Goal: Navigation & Orientation: Find specific page/section

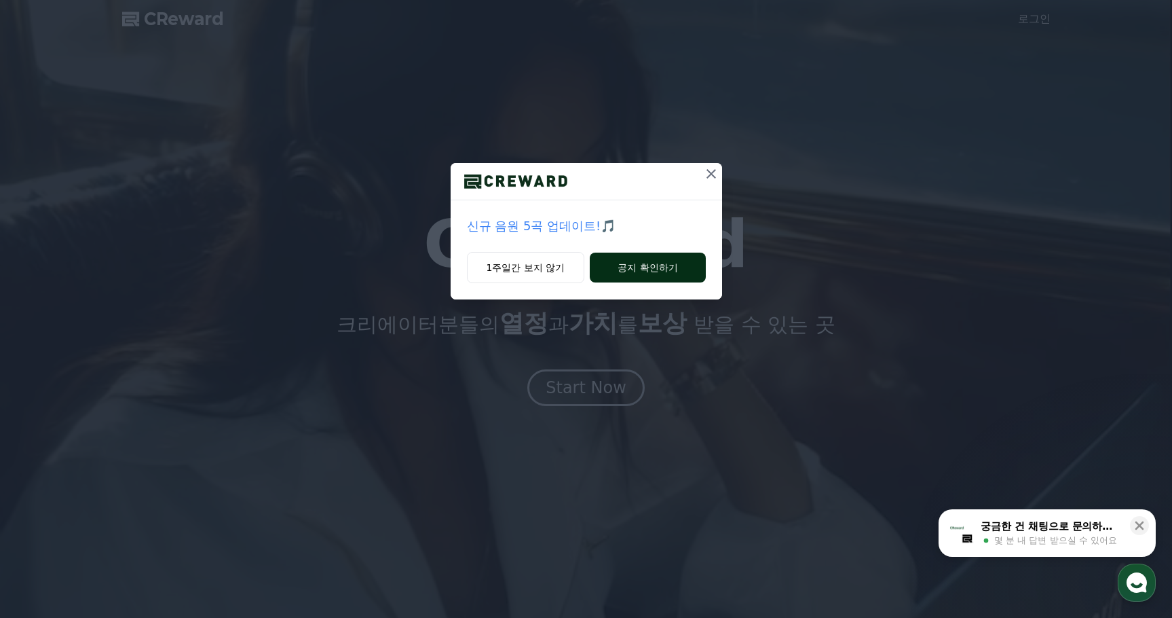
click at [631, 269] on button "공지 확인하기" at bounding box center [647, 268] width 115 height 30
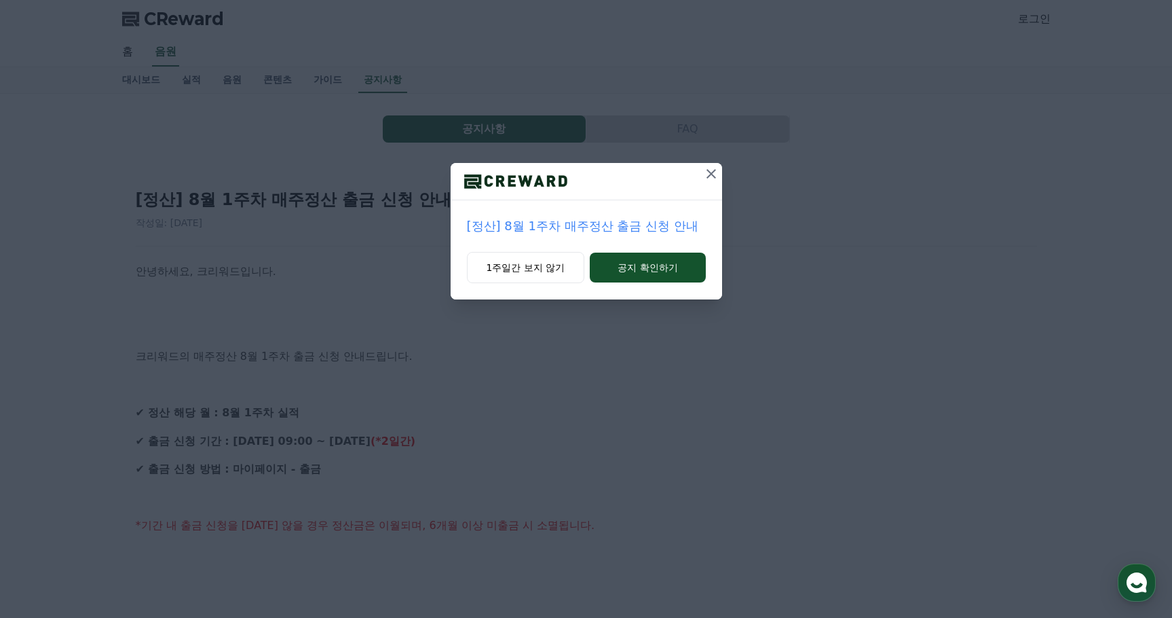
click at [712, 178] on icon at bounding box center [711, 174] width 16 height 16
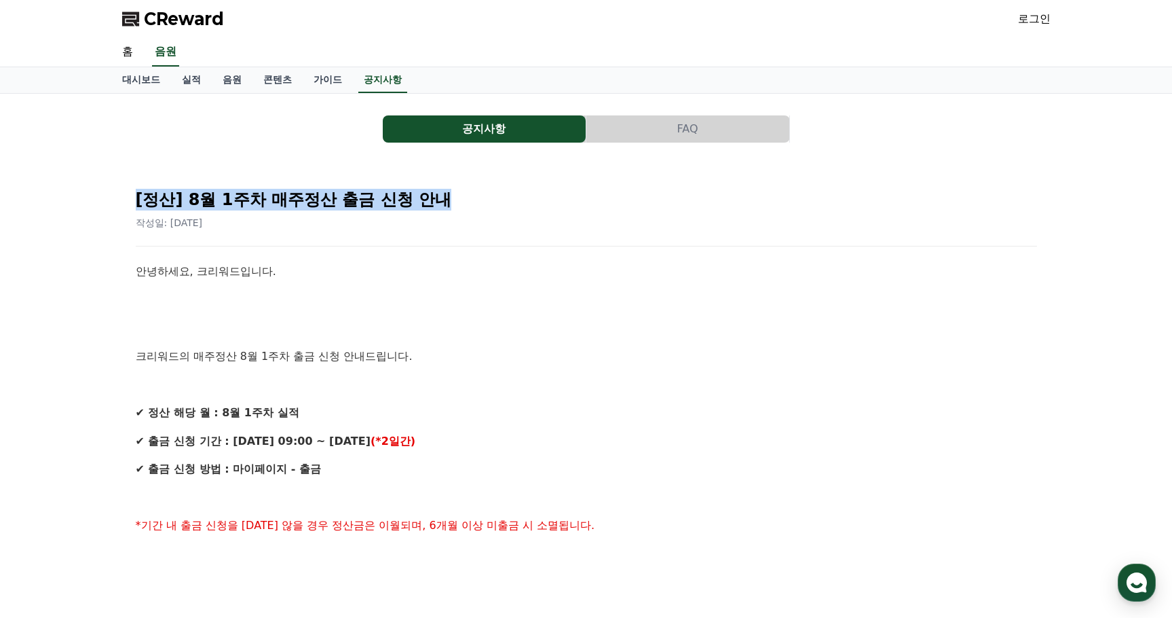
drag, startPoint x: 470, startPoint y: 194, endPoint x: 112, endPoint y: 186, distance: 357.9
click at [112, 186] on div "공지사항 FAQ [정산] 8월 1주차 매주정산 출금 신청 안내 작성일: [DATE] 안녕하세요, 크리워드입니다. 크리워드의 매주정산 8월 1주…" at bounding box center [586, 601] width 950 height 1014
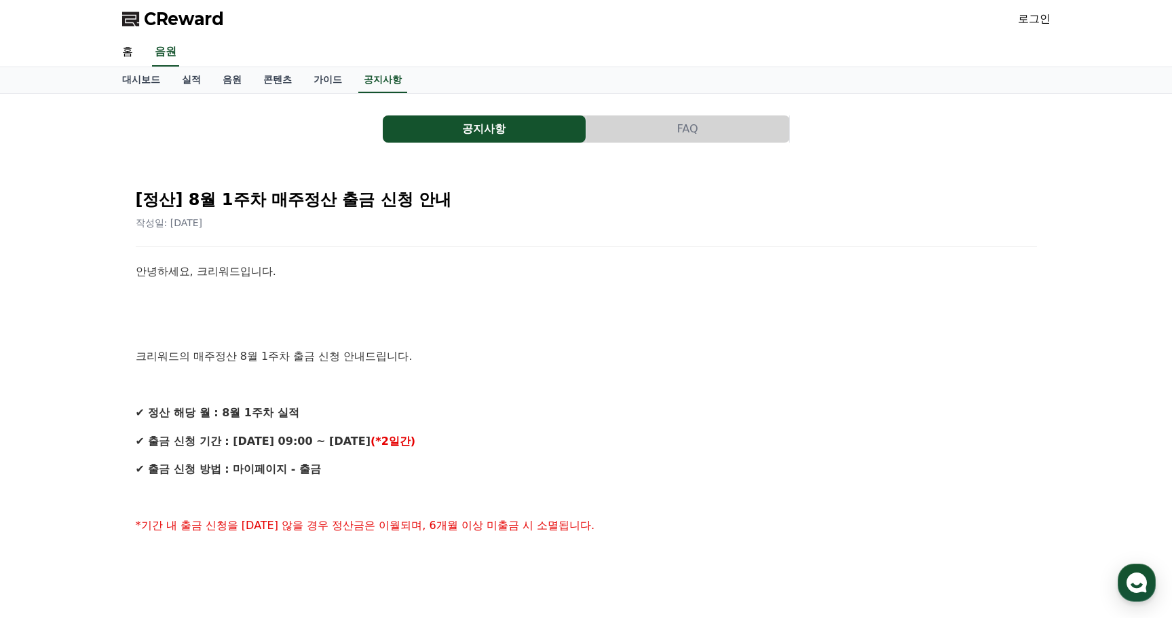
click at [652, 296] on p at bounding box center [587, 300] width 902 height 18
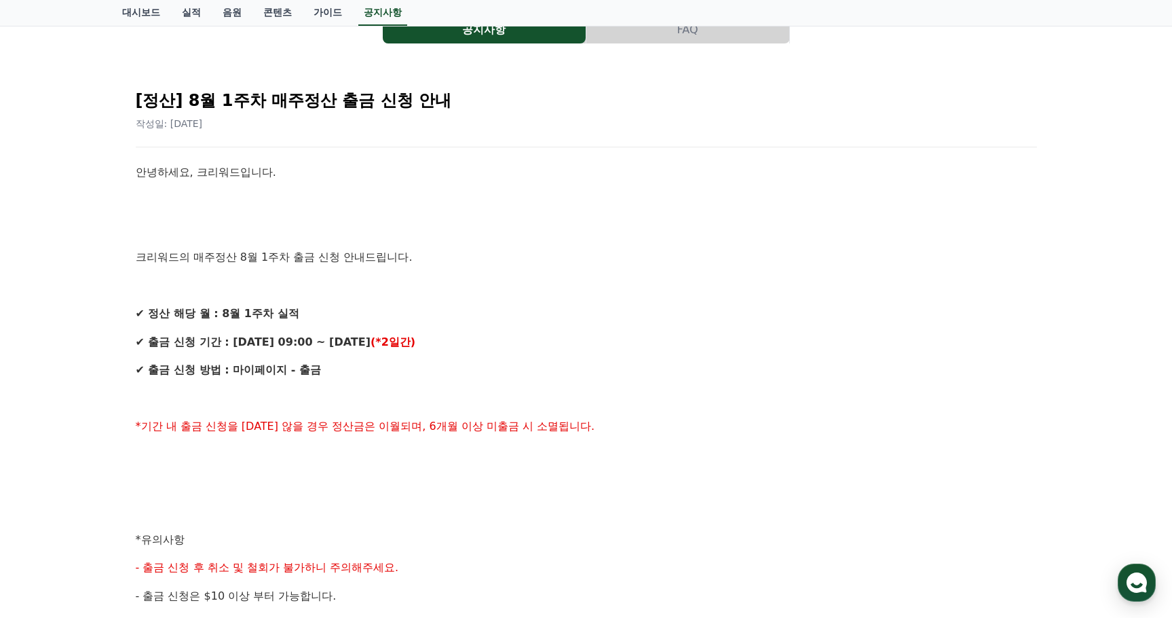
scroll to position [272, 0]
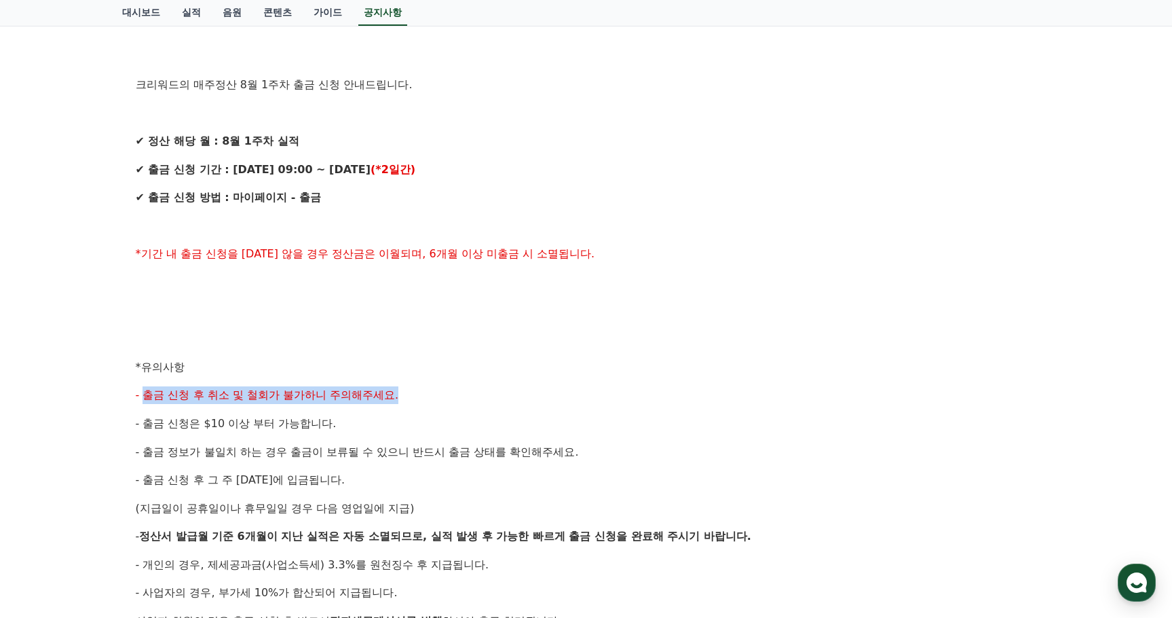
drag, startPoint x: 143, startPoint y: 392, endPoint x: 508, endPoint y: 396, distance: 365.2
click at [478, 390] on p "- 출금 신청 후 취소 및 철회가 불가하니 주의해주세요." at bounding box center [587, 395] width 902 height 18
click at [547, 400] on p "- 출금 신청 후 취소 및 철회가 불가하니 주의해주세요." at bounding box center [587, 395] width 902 height 18
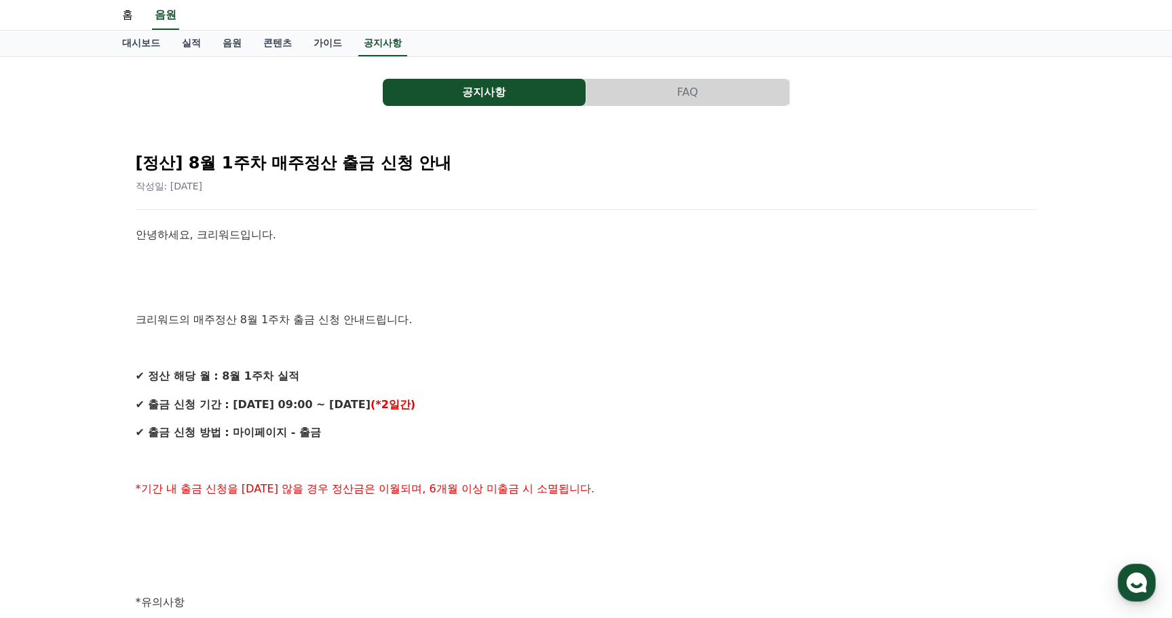
scroll to position [0, 0]
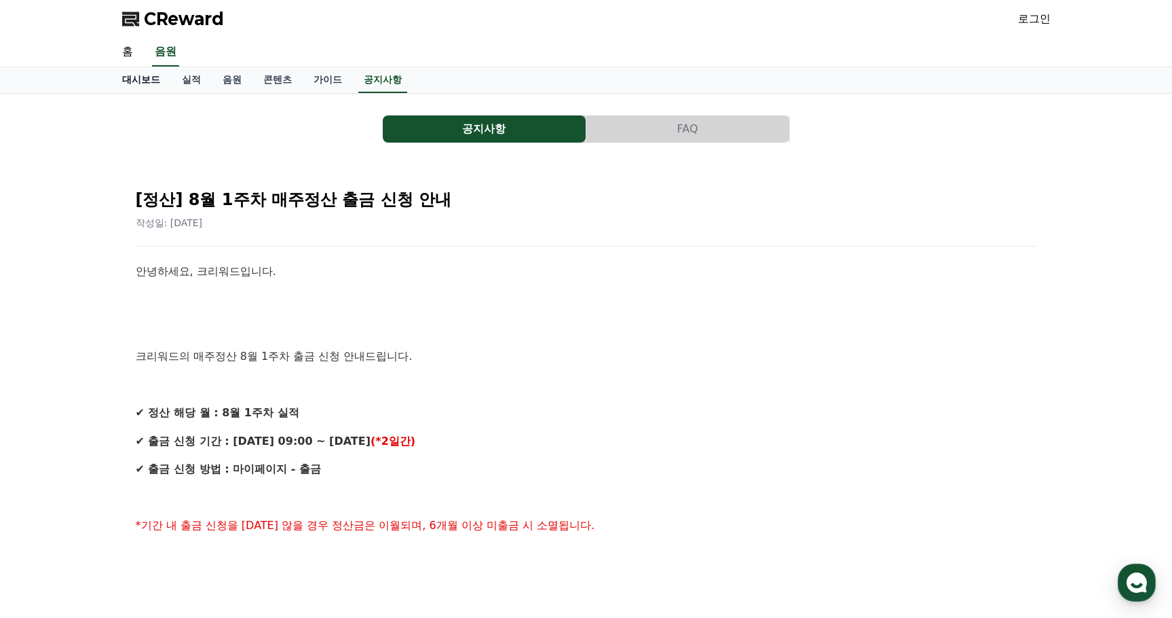
click at [147, 79] on link "대시보드" at bounding box center [141, 80] width 60 height 26
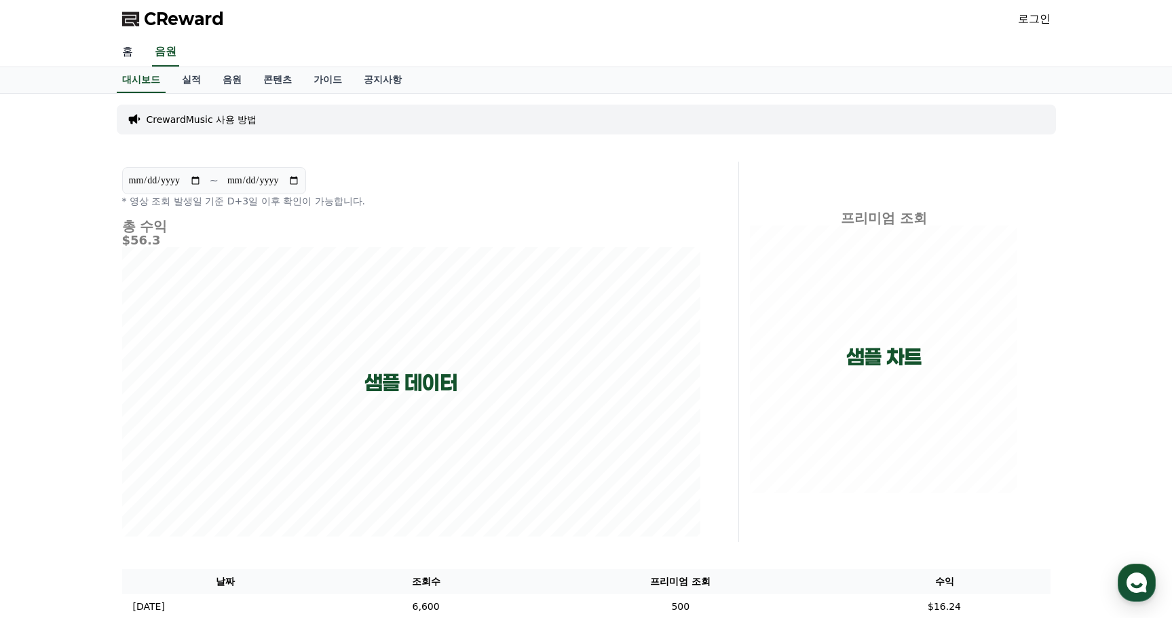
click at [124, 56] on link "홈" at bounding box center [127, 52] width 33 height 29
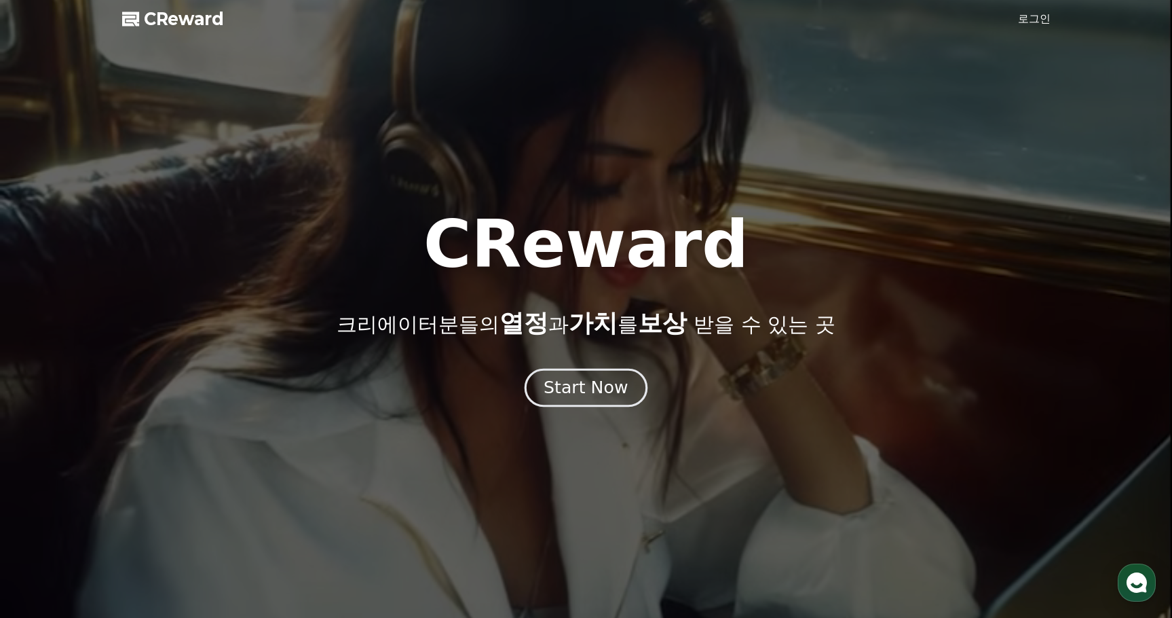
click at [610, 392] on div "Start Now" at bounding box center [586, 387] width 84 height 23
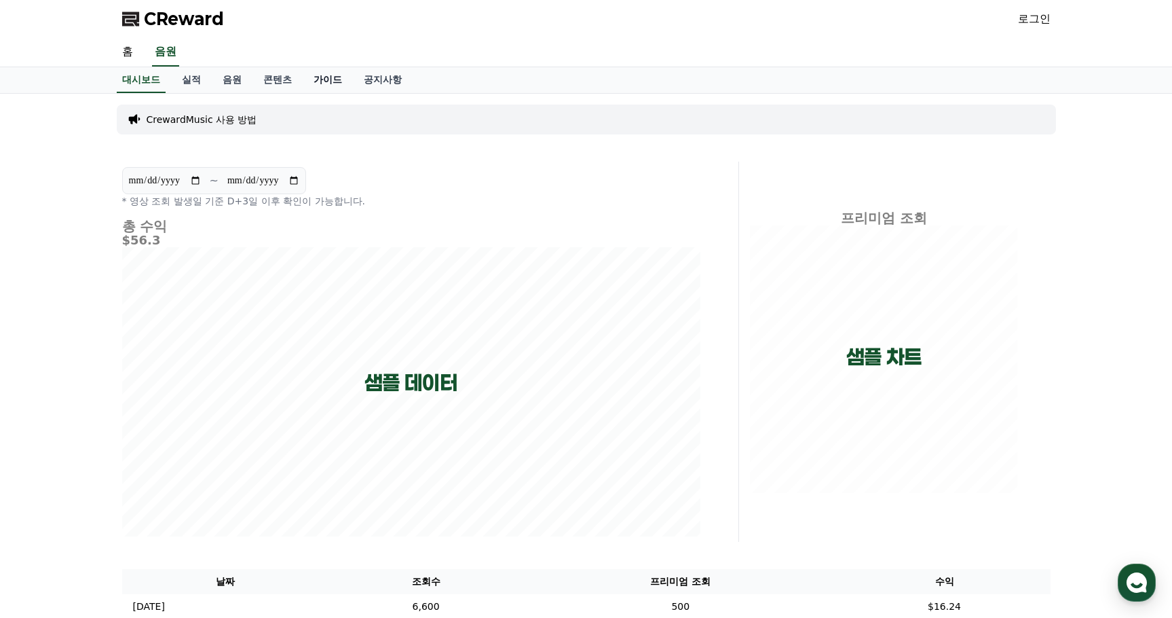
click at [327, 80] on link "가이드" at bounding box center [328, 80] width 50 height 26
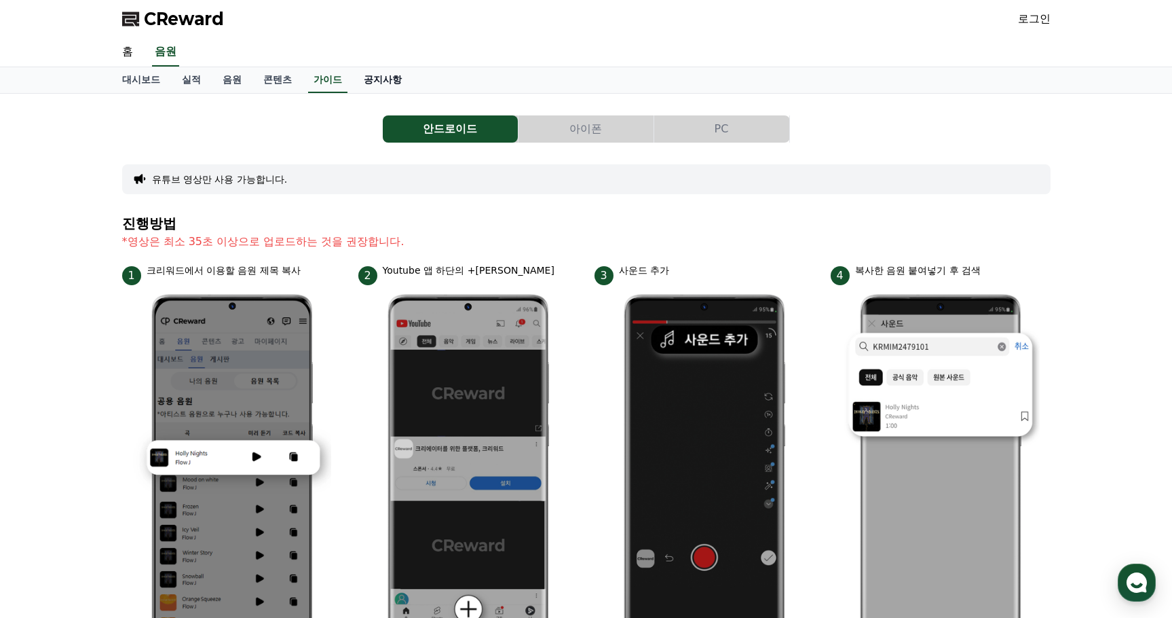
click at [396, 76] on link "공지사항" at bounding box center [383, 80] width 60 height 26
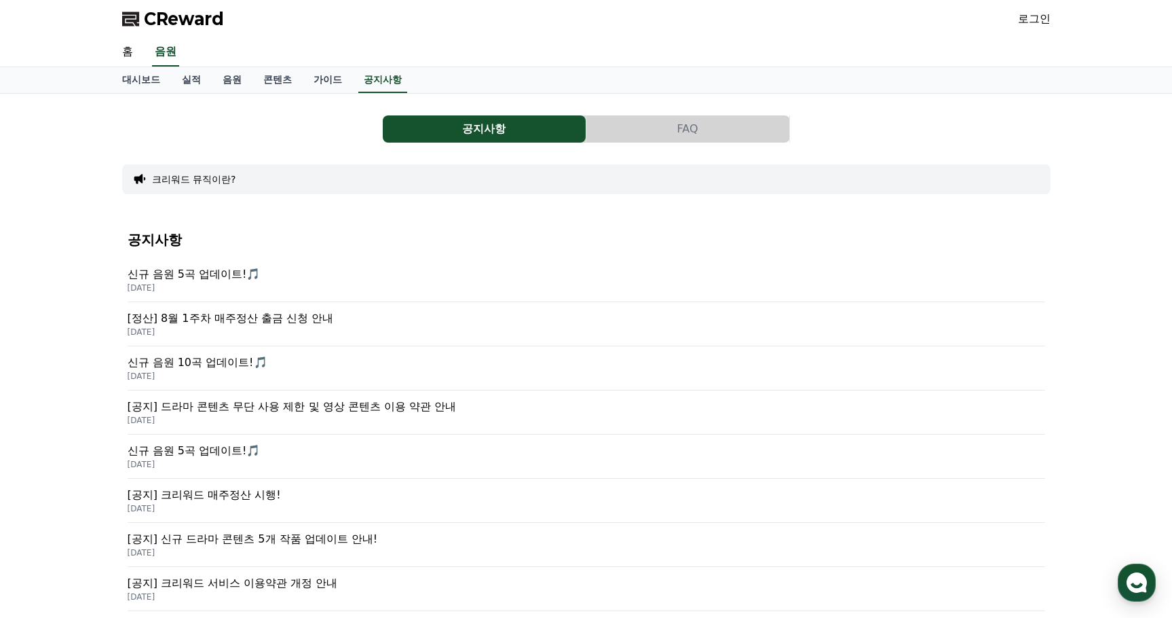
click at [308, 409] on p "[공지] 드라마 콘텐츠 무단 사용 제한 및 영상 콘텐츠 이용 약관 안내" at bounding box center [587, 406] width 918 height 16
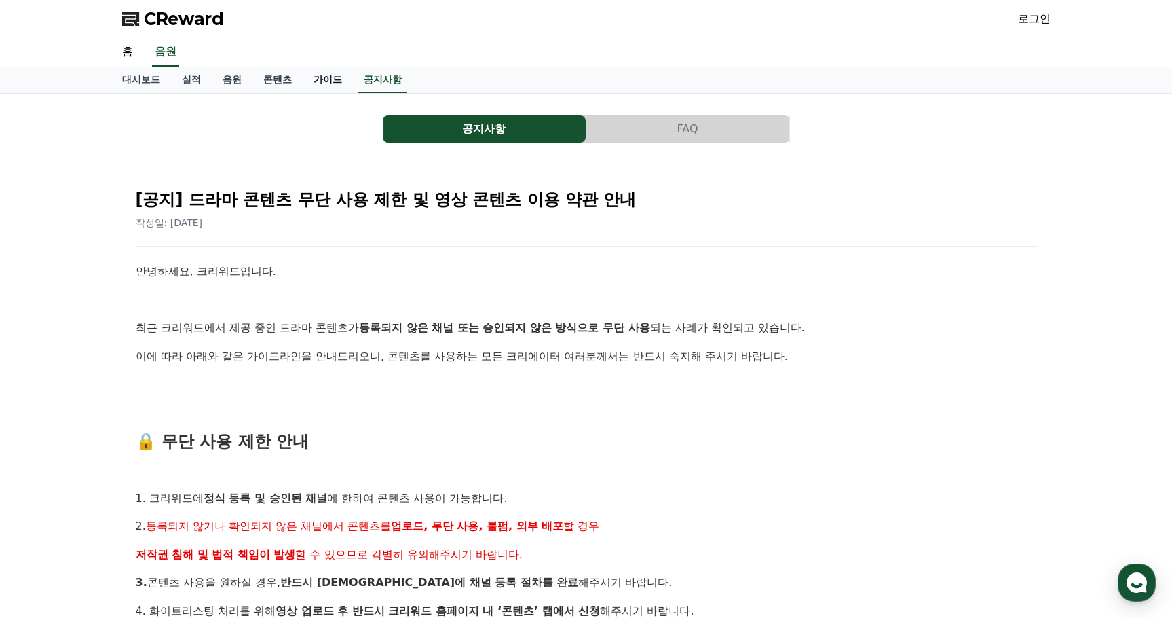
click at [323, 83] on link "가이드" at bounding box center [328, 80] width 50 height 26
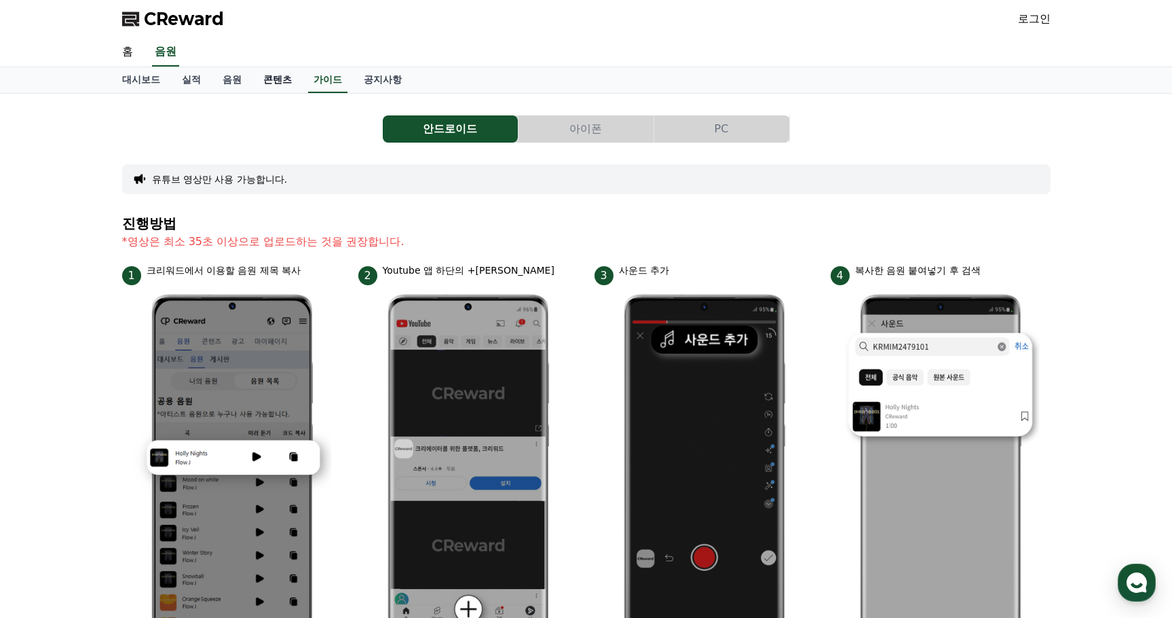
click at [289, 80] on link "콘텐츠" at bounding box center [278, 80] width 50 height 26
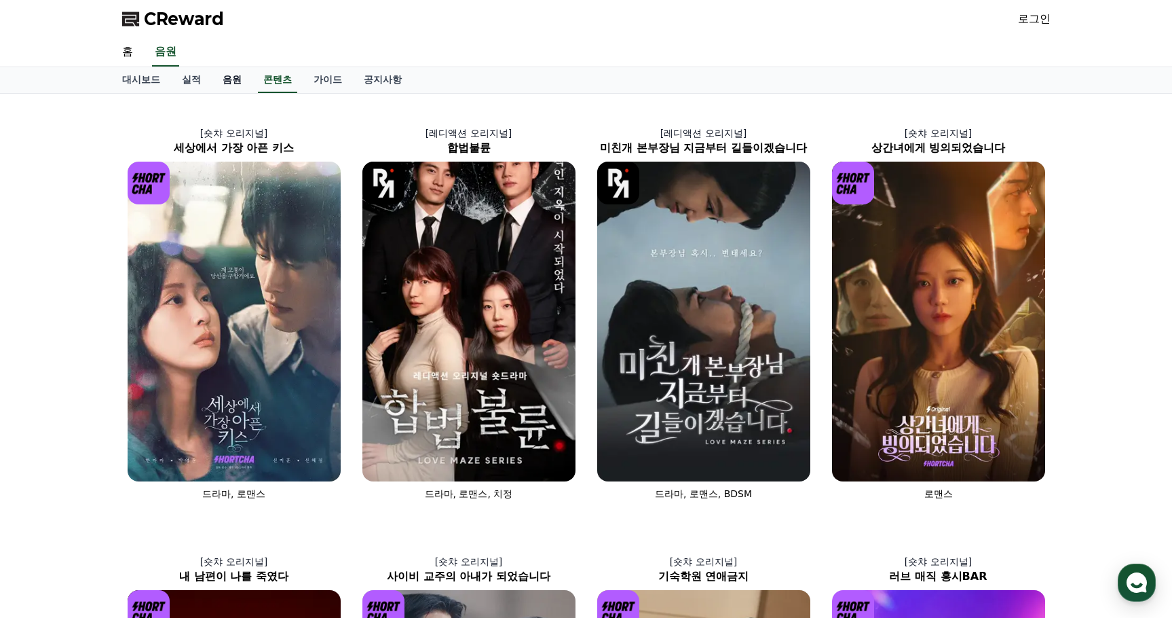
click at [227, 85] on link "음원" at bounding box center [232, 80] width 41 height 26
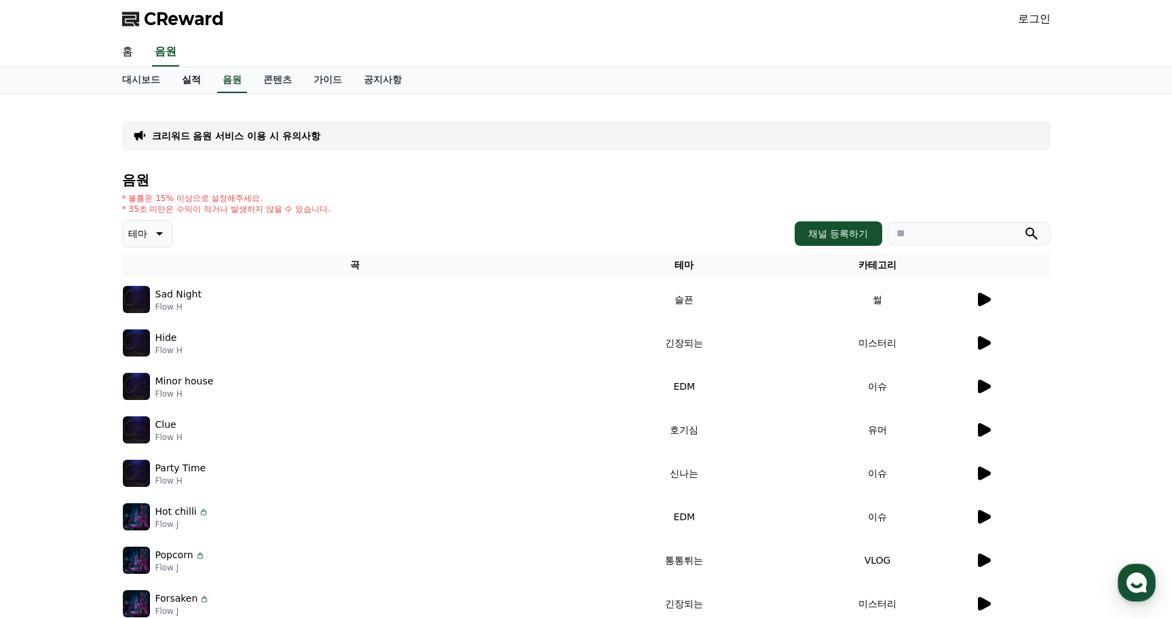
click at [201, 81] on link "실적" at bounding box center [191, 80] width 41 height 26
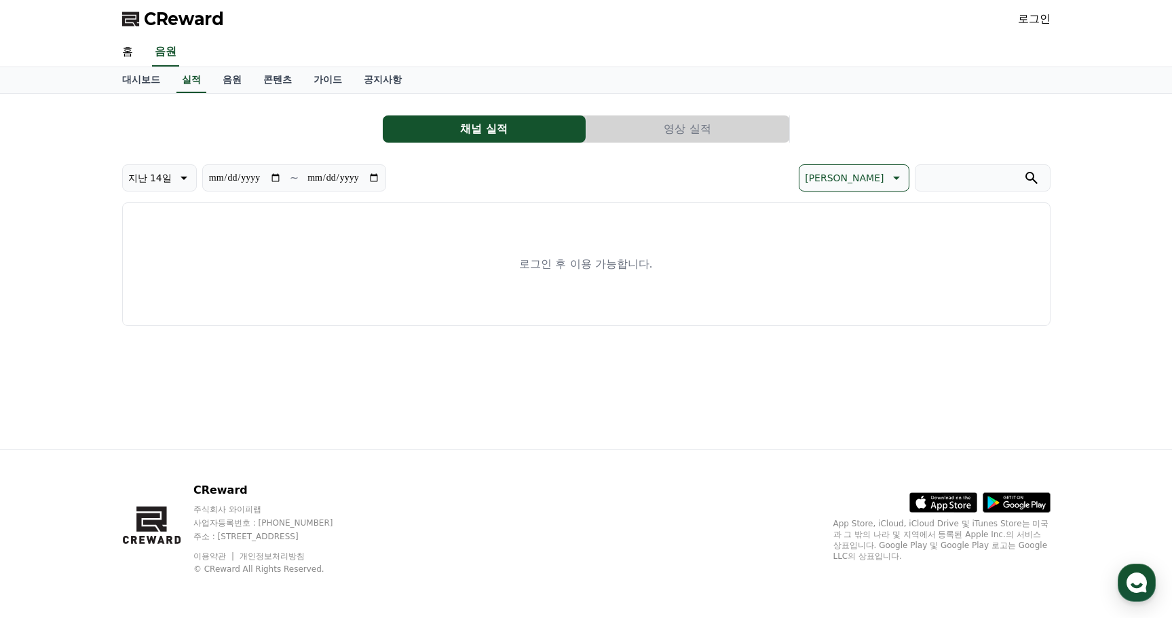
click at [707, 126] on button "영상 실적" at bounding box center [688, 128] width 203 height 27
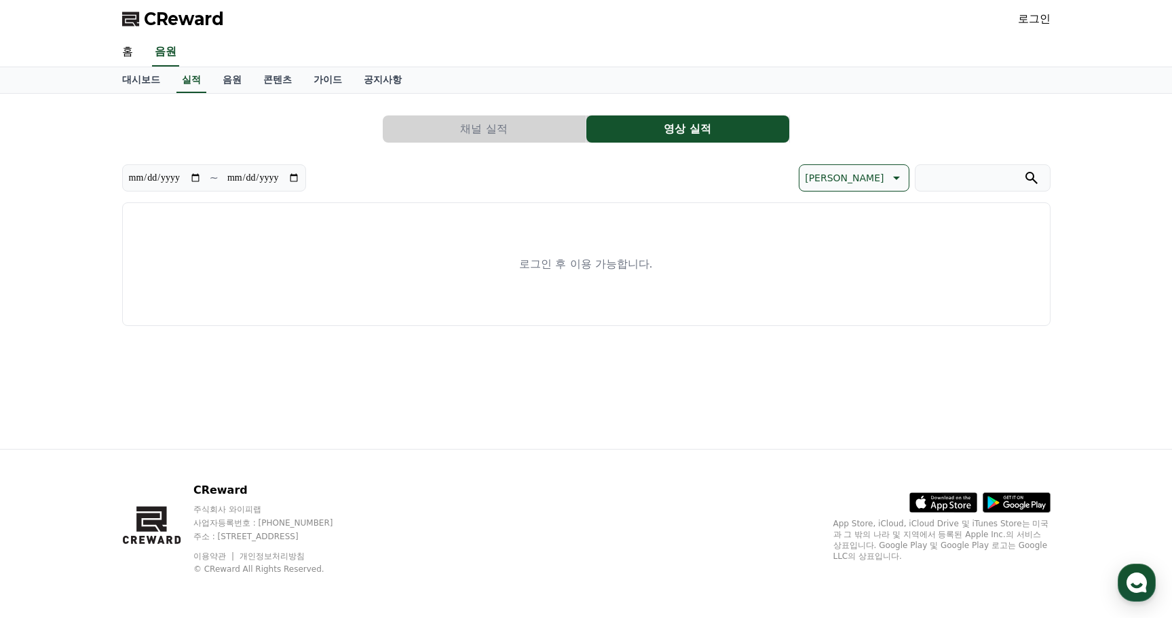
click at [501, 110] on div "**********" at bounding box center [586, 215] width 929 height 221
click at [494, 117] on button "채널 실적" at bounding box center [484, 128] width 203 height 27
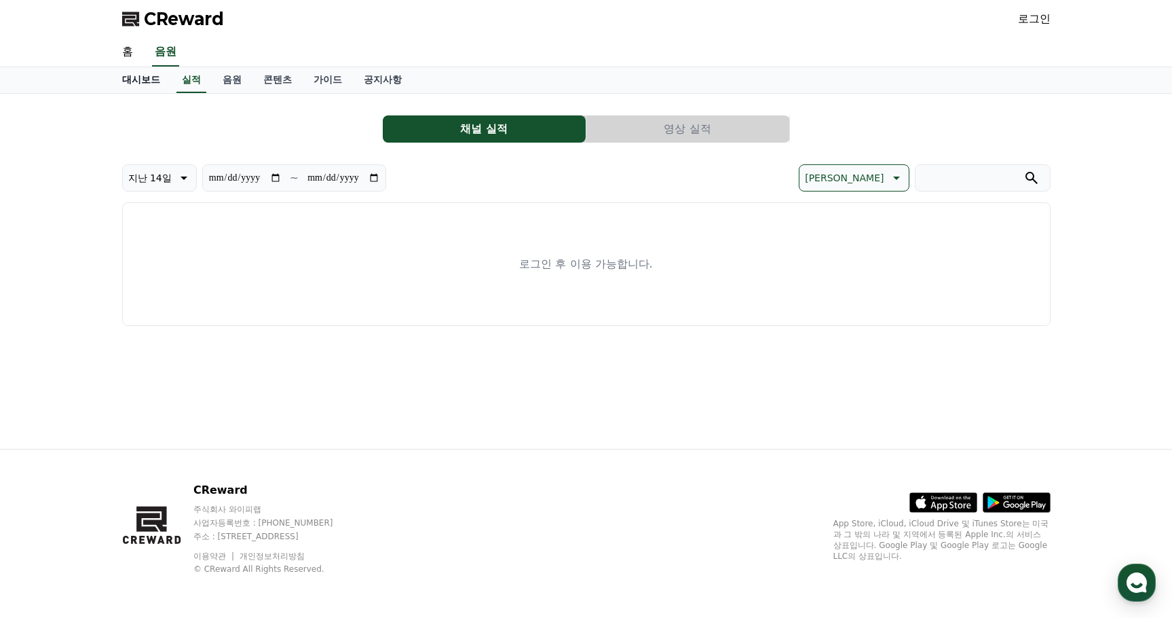
click at [144, 81] on link "대시보드" at bounding box center [141, 80] width 60 height 26
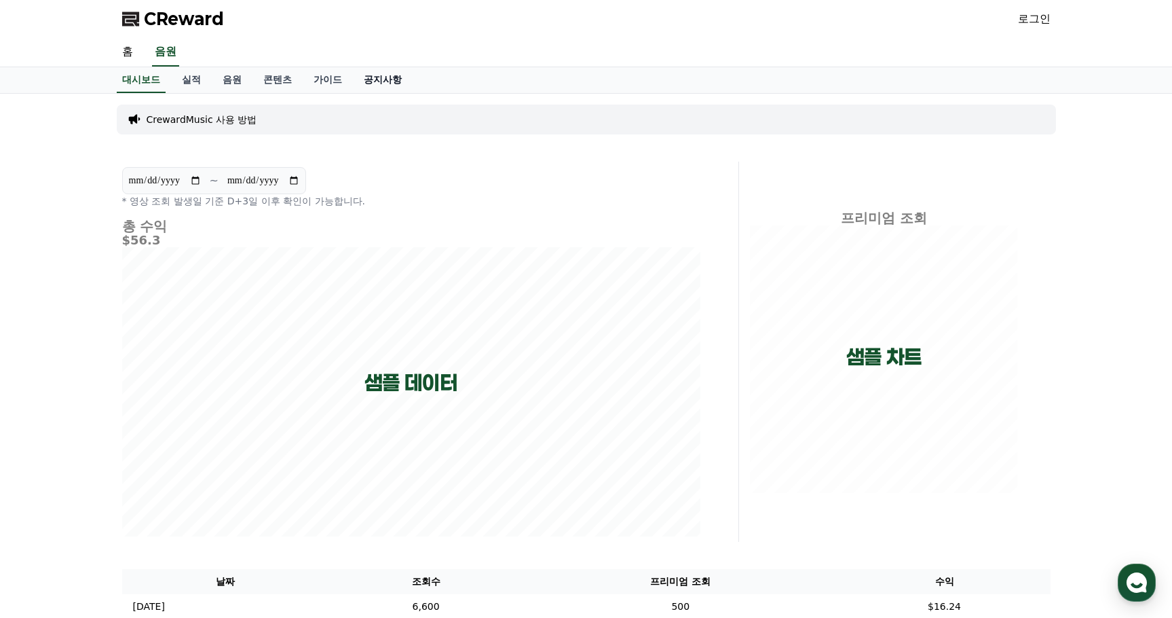
click at [358, 77] on link "공지사항" at bounding box center [383, 80] width 60 height 26
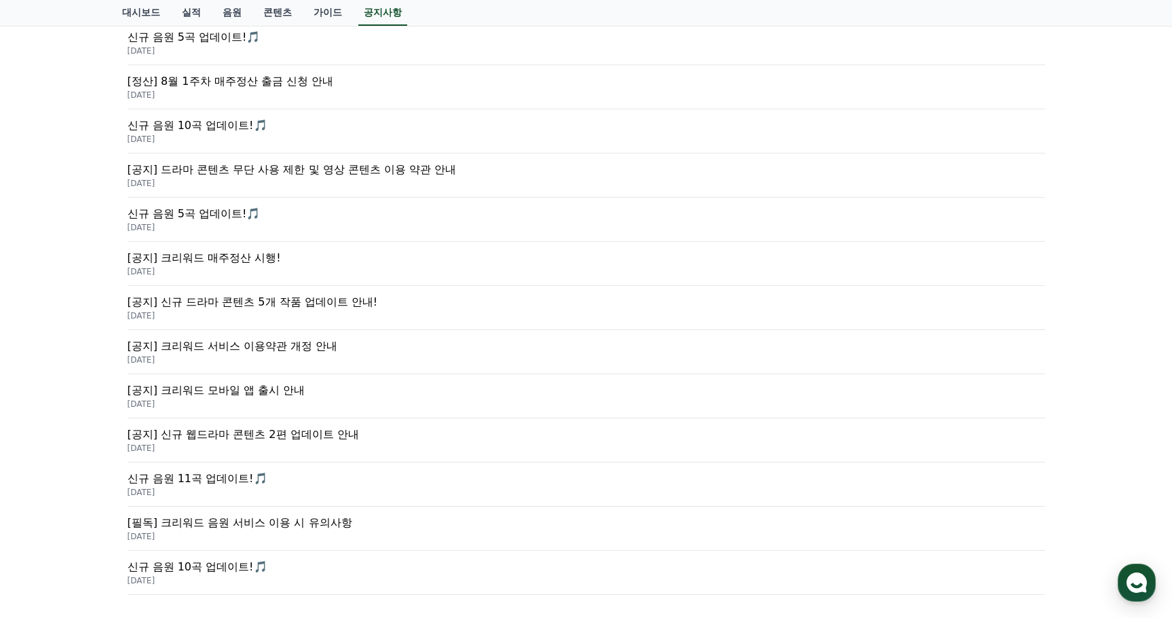
scroll to position [272, 0]
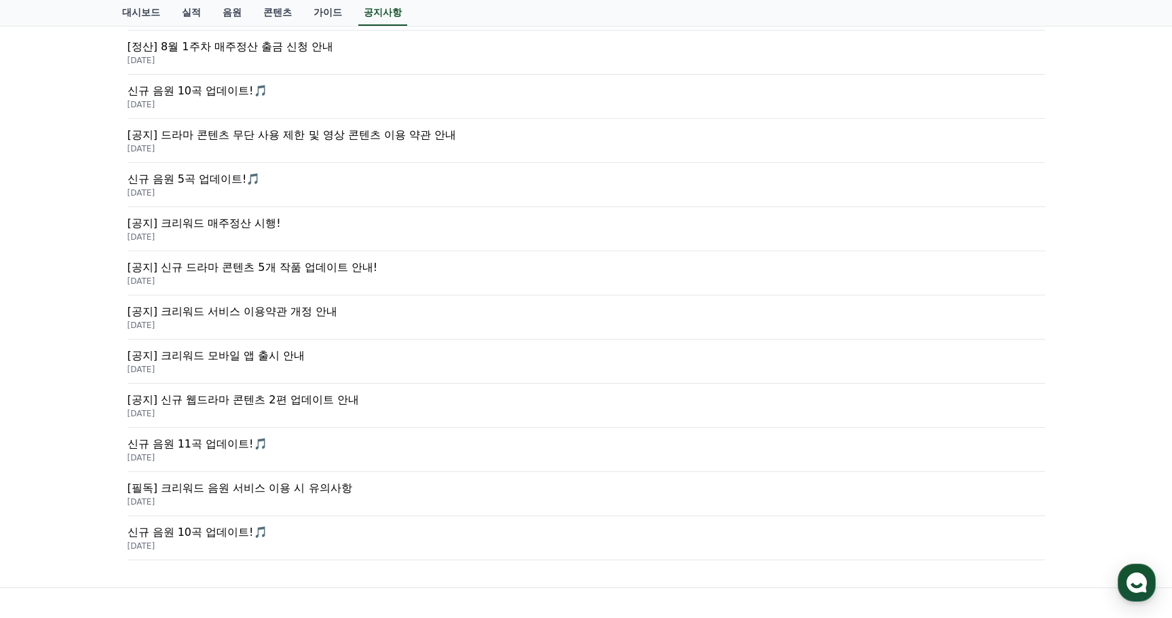
click at [344, 267] on p "[공지] 신규 드라마 콘텐츠 5개 작품 업데이트 안내!" at bounding box center [587, 267] width 918 height 16
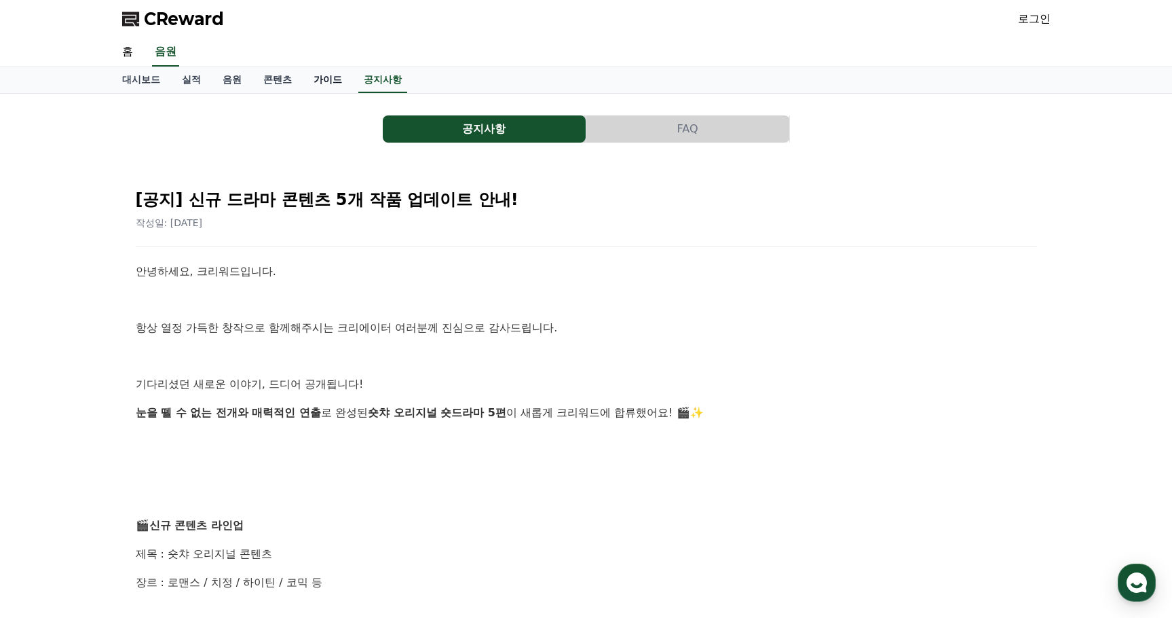
click at [315, 73] on link "가이드" at bounding box center [328, 80] width 50 height 26
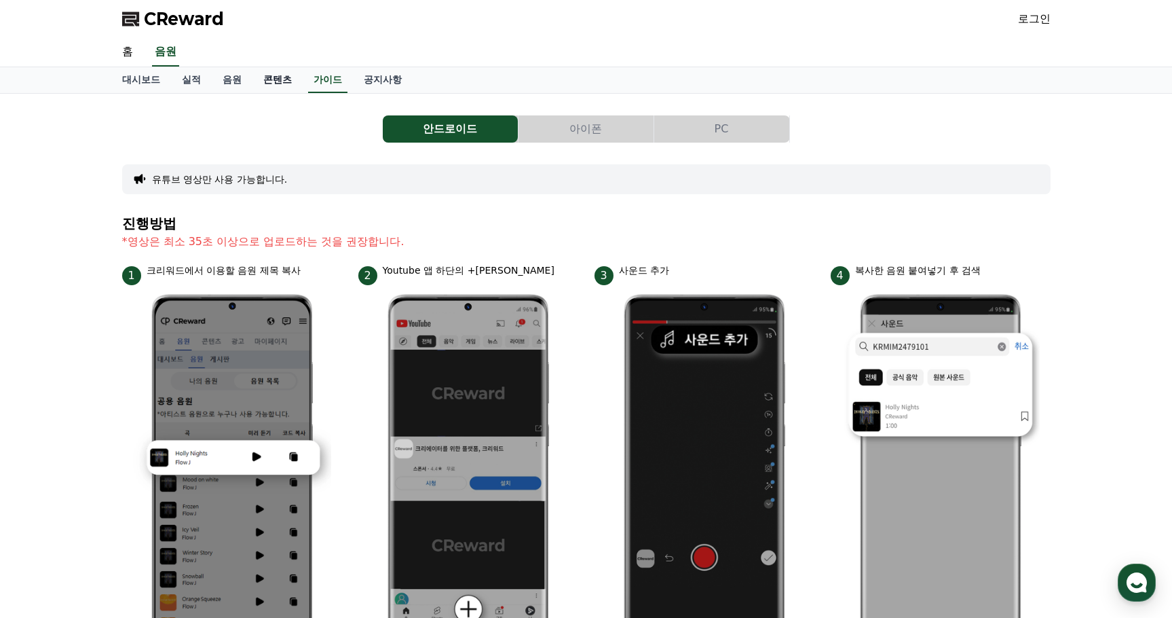
click at [275, 80] on link "콘텐츠" at bounding box center [278, 80] width 50 height 26
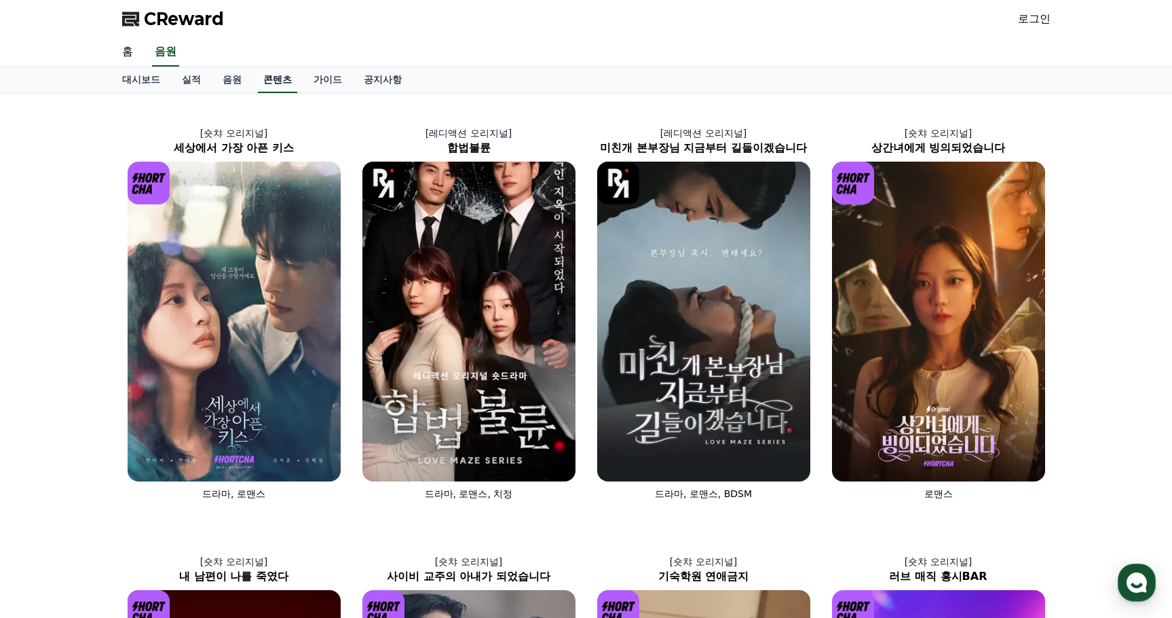
click at [274, 79] on link "콘텐츠" at bounding box center [277, 80] width 39 height 26
click at [151, 80] on link "대시보드" at bounding box center [141, 80] width 60 height 26
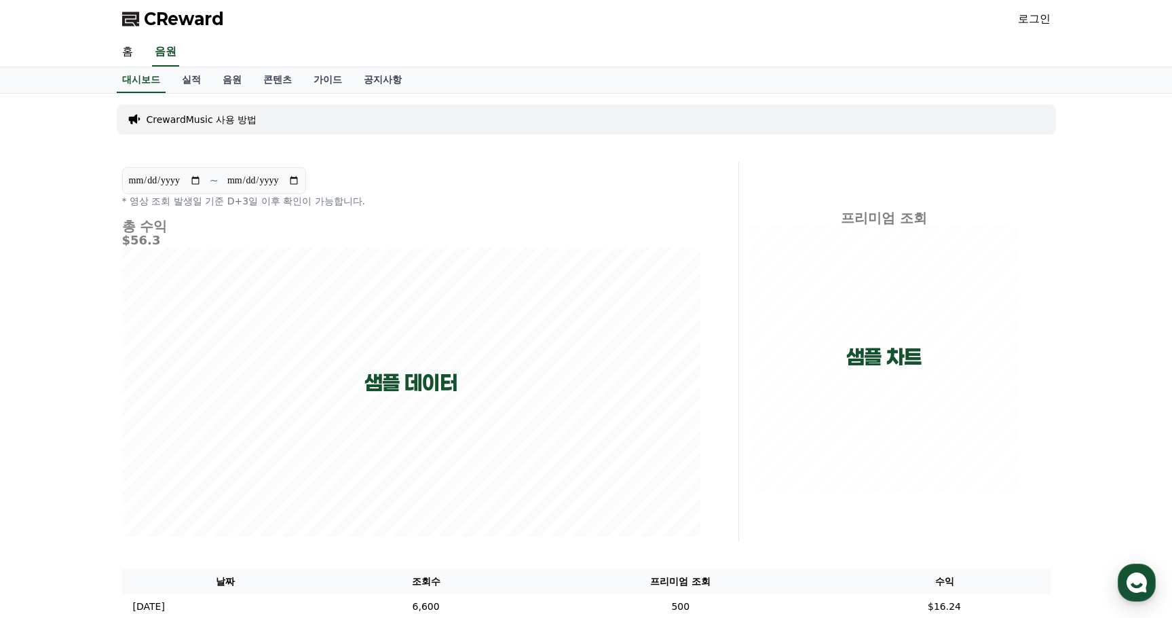
click at [108, 37] on div "CReward 로그인" at bounding box center [586, 19] width 1172 height 38
click at [128, 53] on link "홈" at bounding box center [127, 52] width 33 height 29
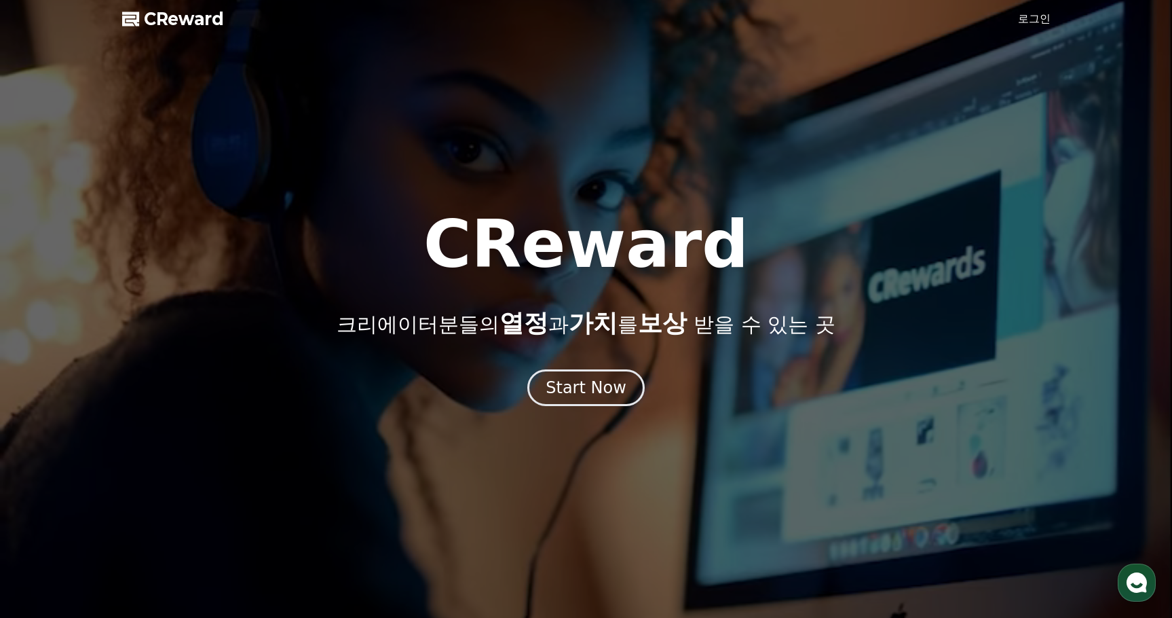
click at [209, 10] on span "CReward" at bounding box center [184, 19] width 80 height 22
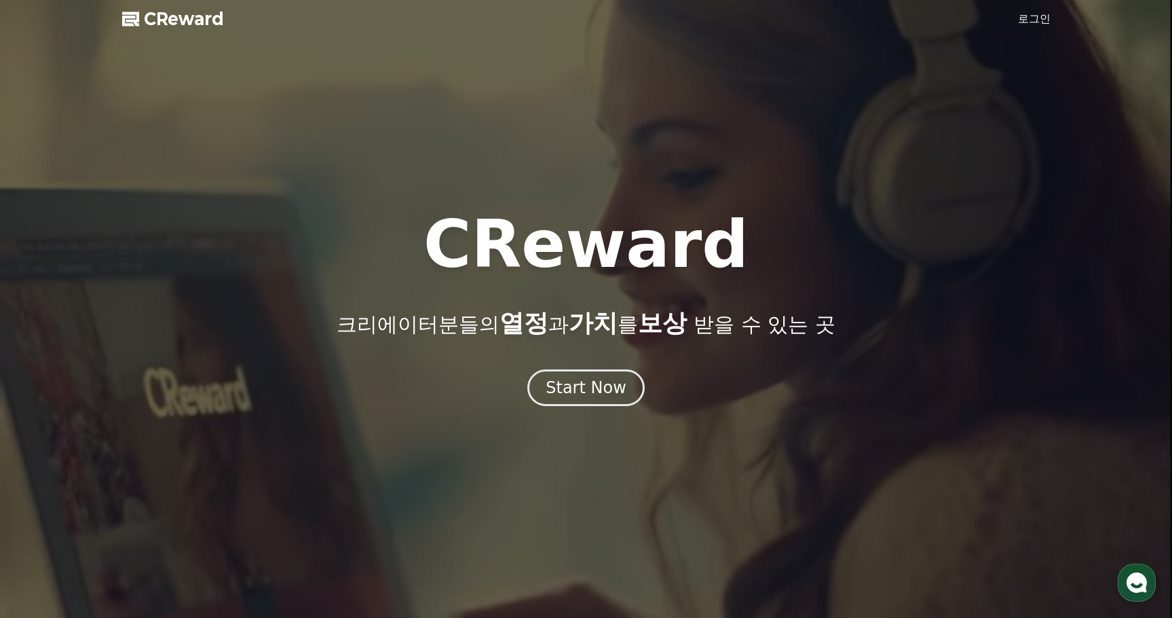
click at [177, 24] on span "CReward" at bounding box center [184, 19] width 80 height 22
